Goal: Information Seeking & Learning: Check status

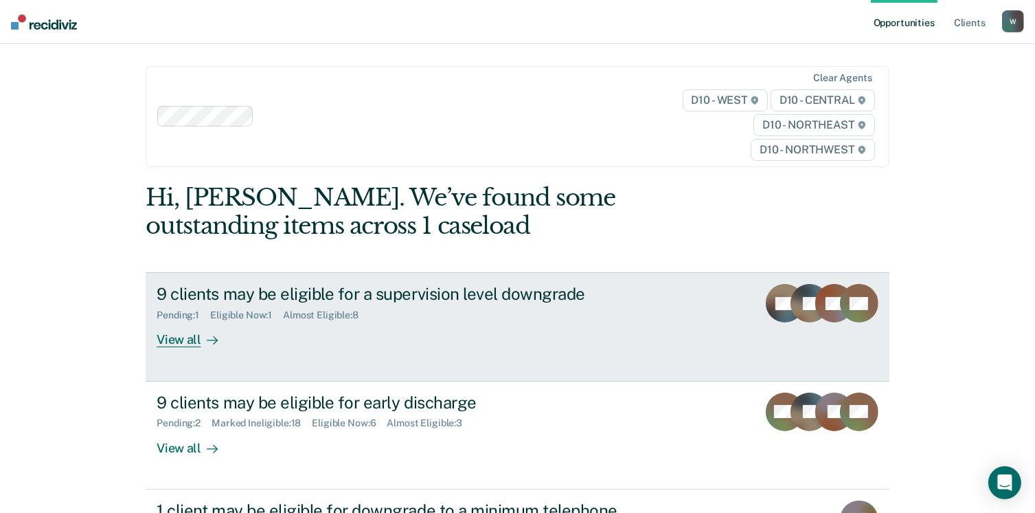
click at [501, 336] on div "9 clients may be eligible for a supervision level downgrade Pending : 1 Eligibl…" at bounding box center [414, 315] width 515 height 63
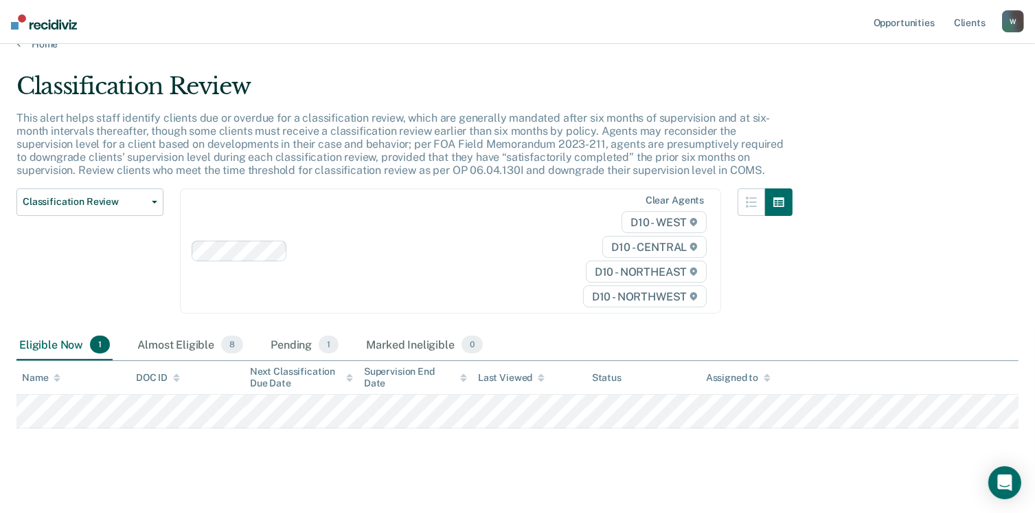
scroll to position [36, 0]
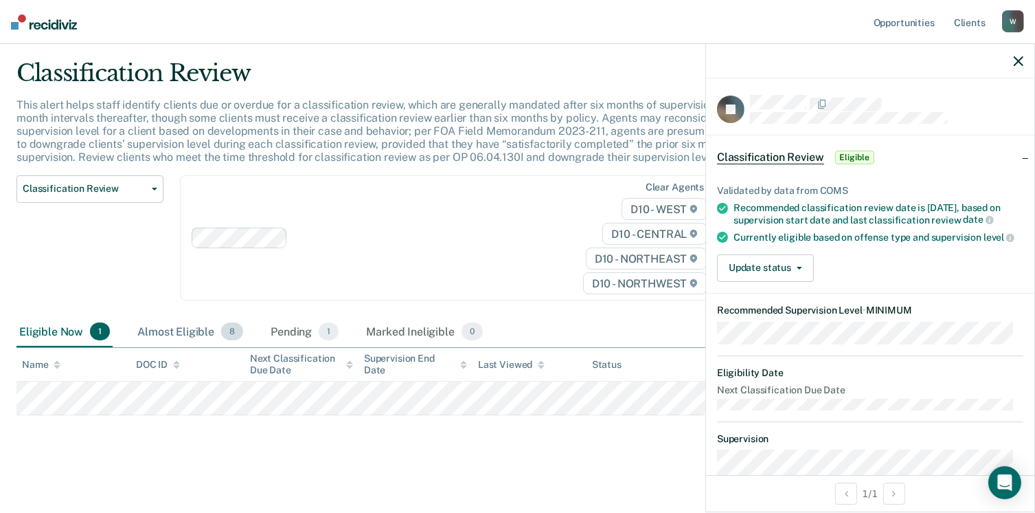
click at [221, 341] on div "Almost Eligible 8" at bounding box center [190, 332] width 111 height 30
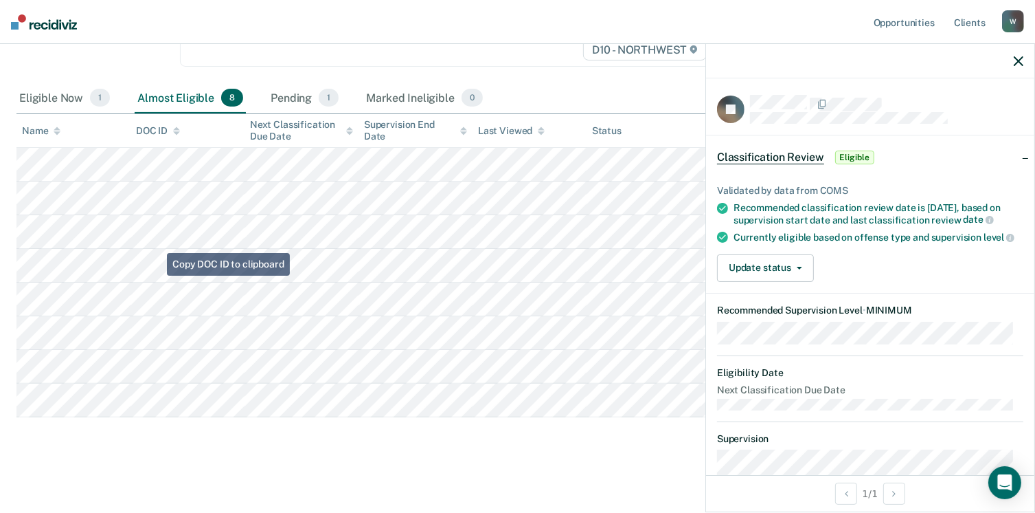
scroll to position [271, 0]
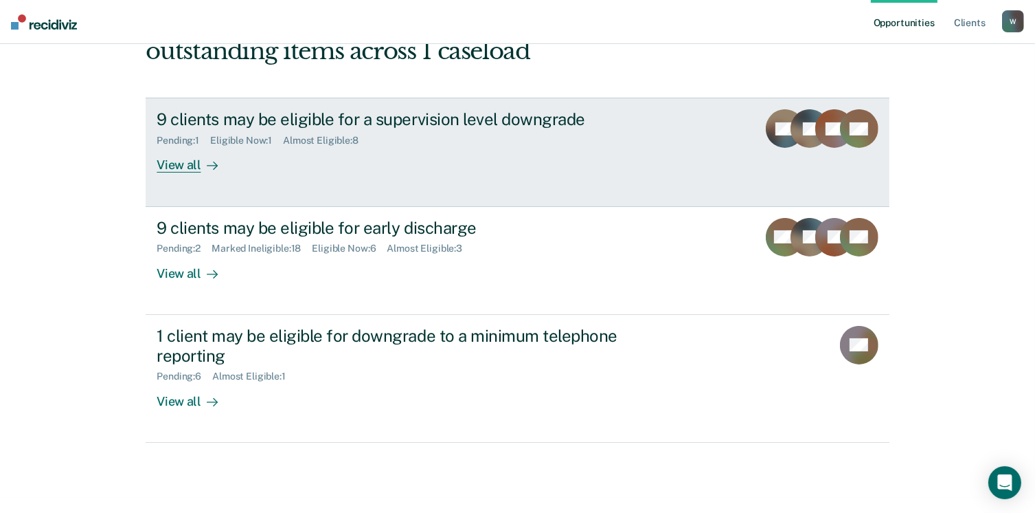
scroll to position [187, 0]
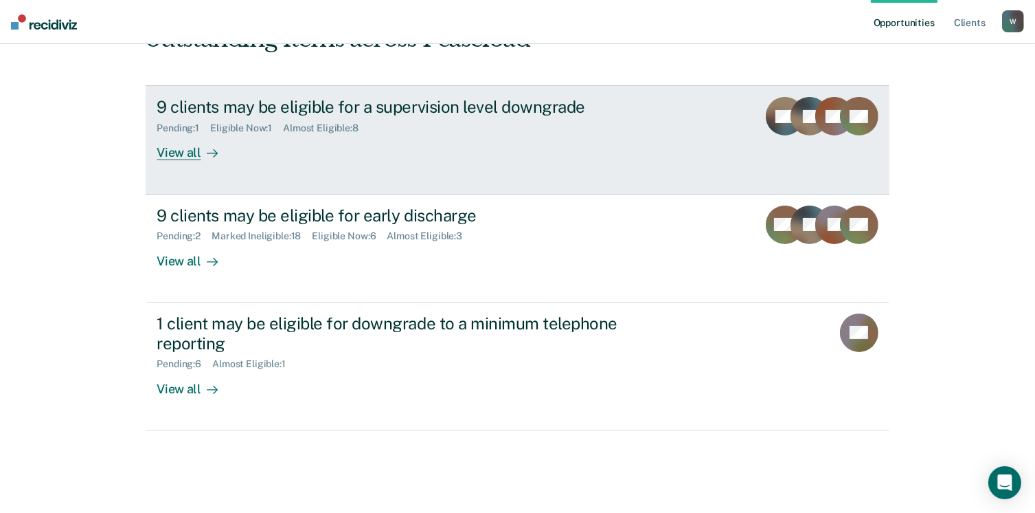
click at [409, 171] on link "9 clients may be eligible for a supervision level downgrade Pending : 1 Eligibl…" at bounding box center [517, 139] width 743 height 109
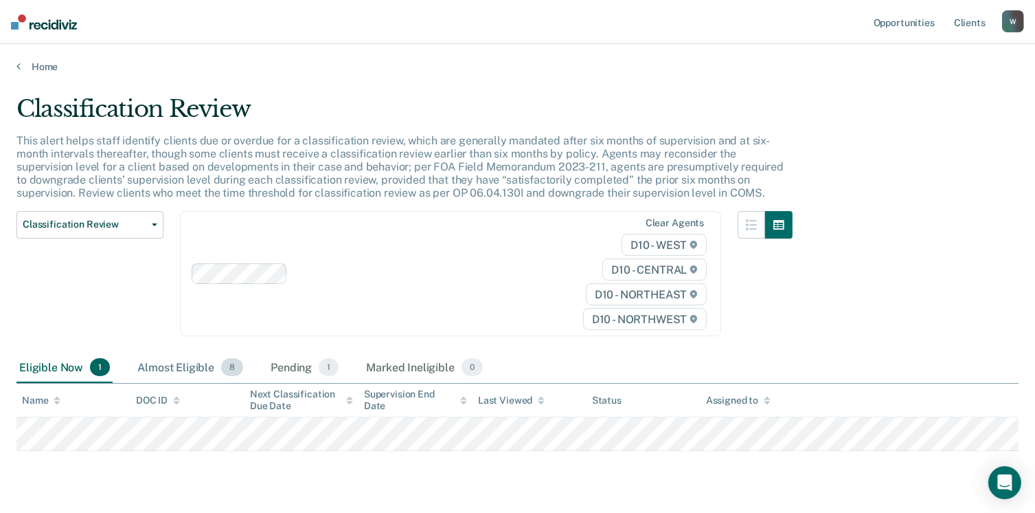
click at [153, 366] on div "Almost Eligible 8" at bounding box center [190, 367] width 111 height 30
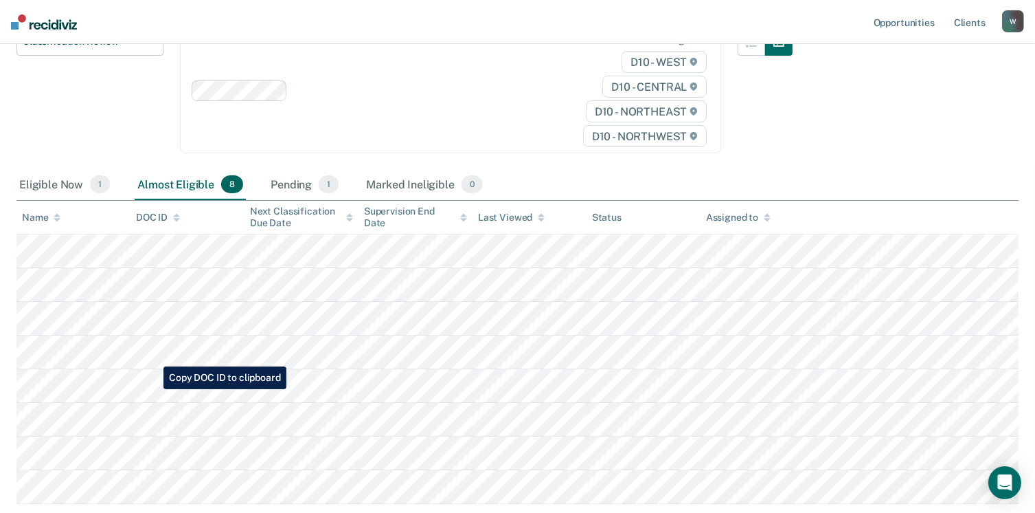
scroll to position [206, 0]
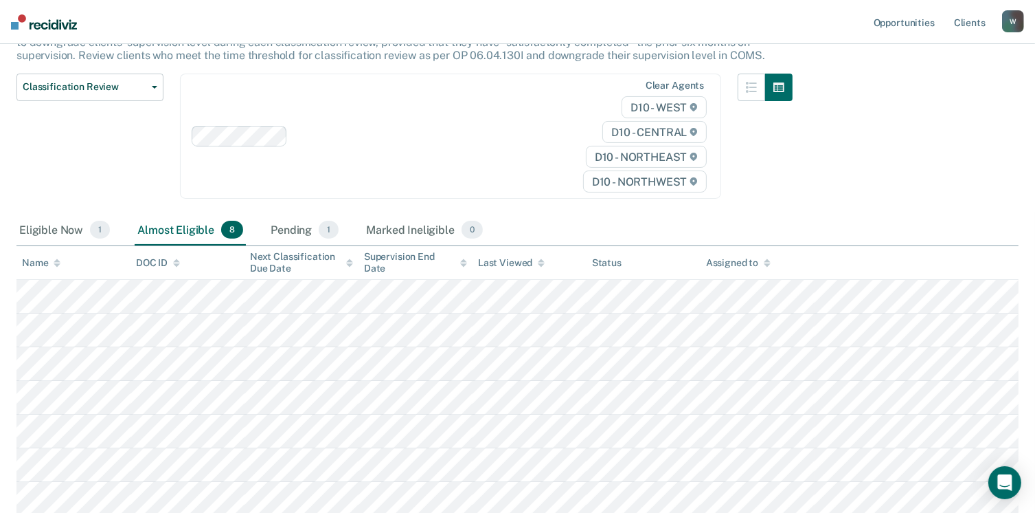
click at [76, 218] on div "Eligible Now 1" at bounding box center [64, 230] width 96 height 30
